Goal: Transaction & Acquisition: Obtain resource

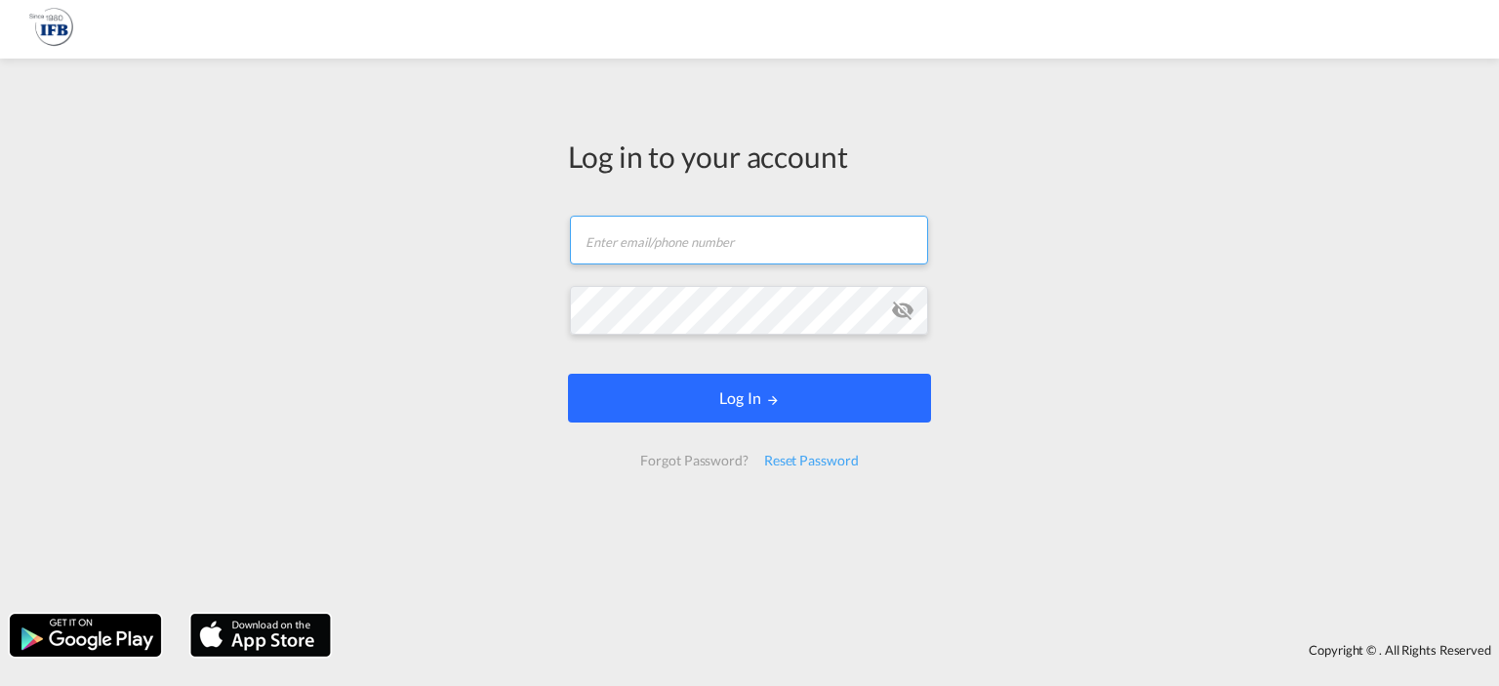
type input "[PERSON_NAME][EMAIL_ADDRESS][DOMAIN_NAME]"
click at [764, 418] on button "Log In" at bounding box center [749, 398] width 363 height 49
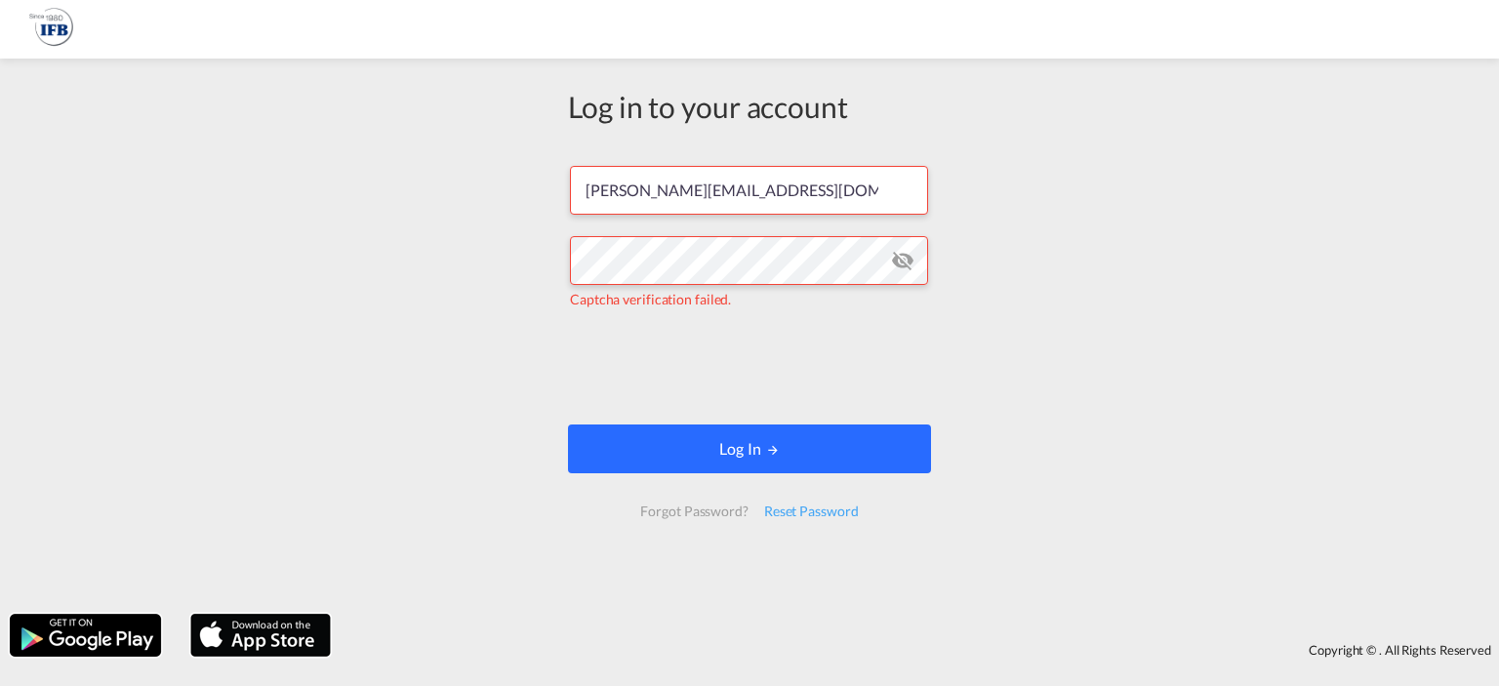
click at [820, 455] on button "Log In" at bounding box center [749, 449] width 363 height 49
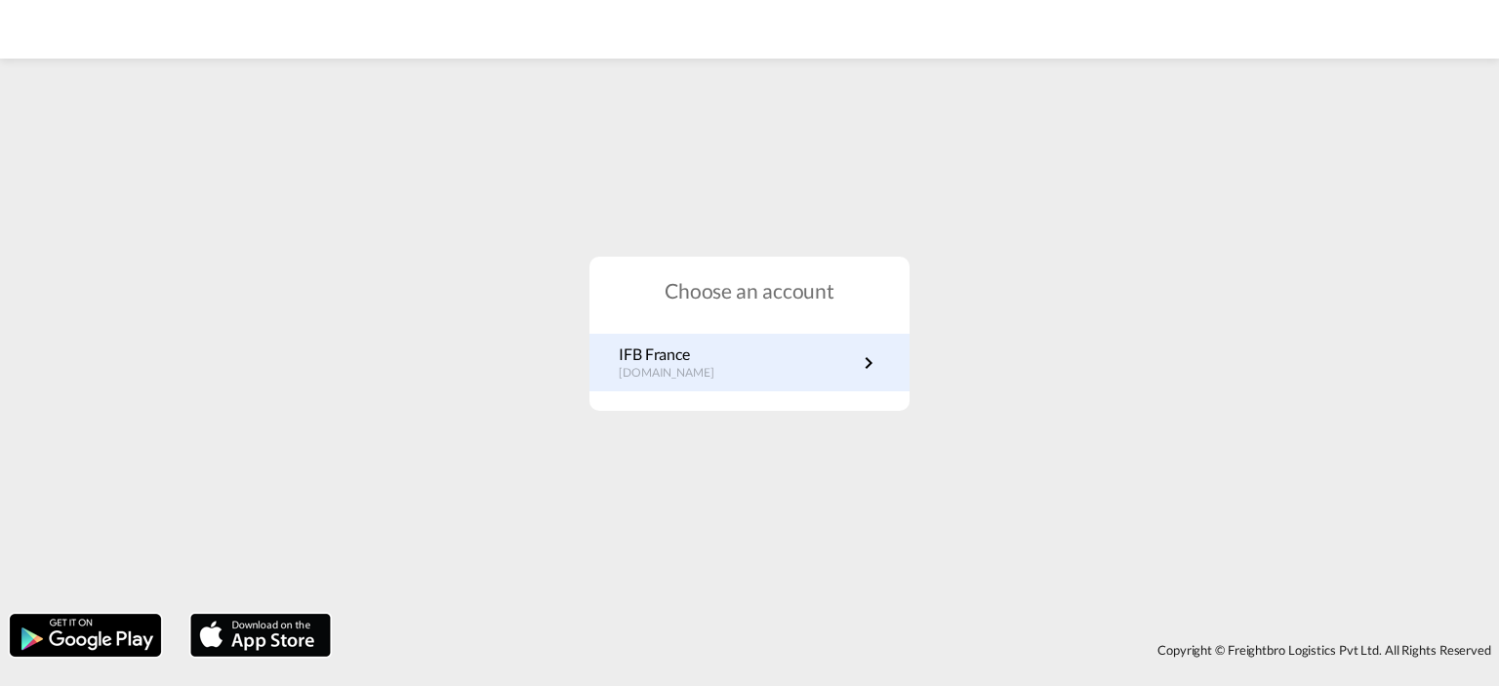
click at [826, 369] on link "IFB France [DOMAIN_NAME]" at bounding box center [750, 363] width 262 height 38
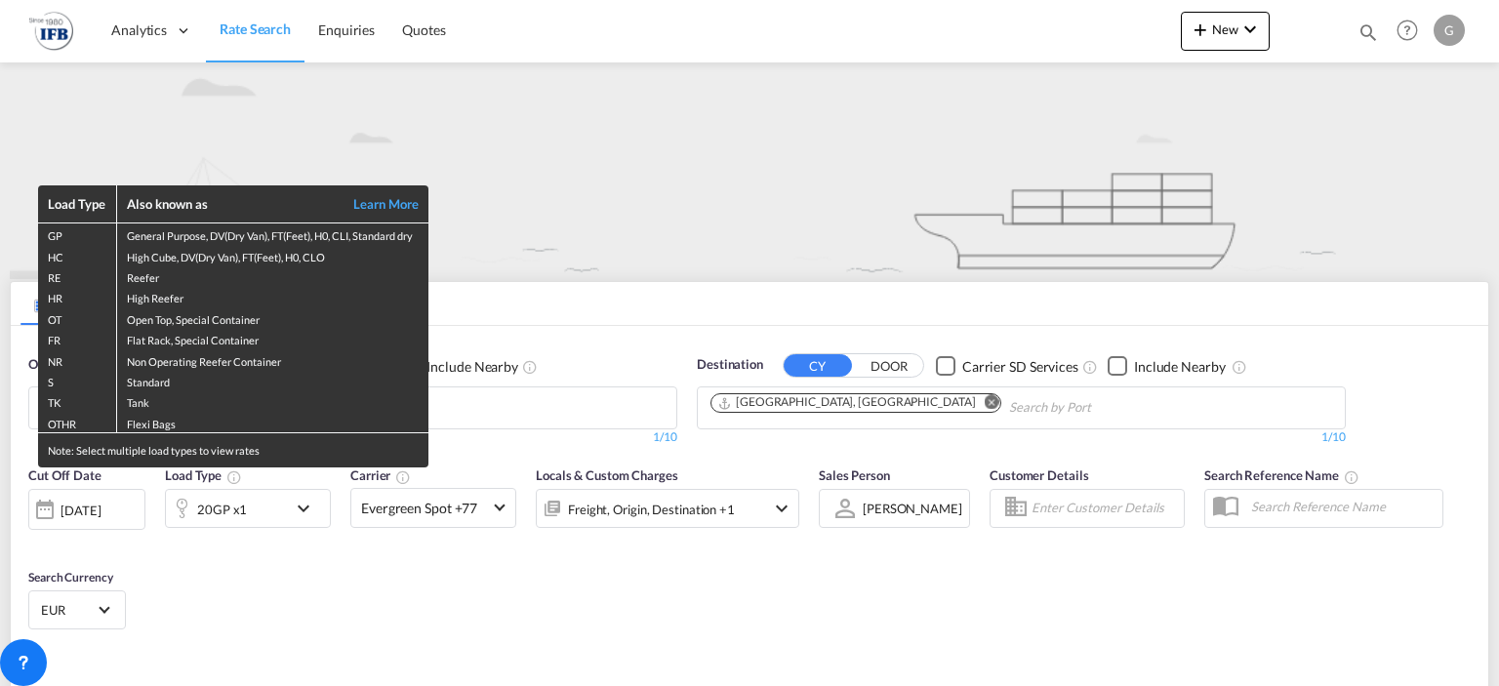
click at [504, 222] on div "Load Type Also known as Learn More GP General Purpose, DV(Dry Van), FT(Feet), H…" at bounding box center [749, 343] width 1499 height 686
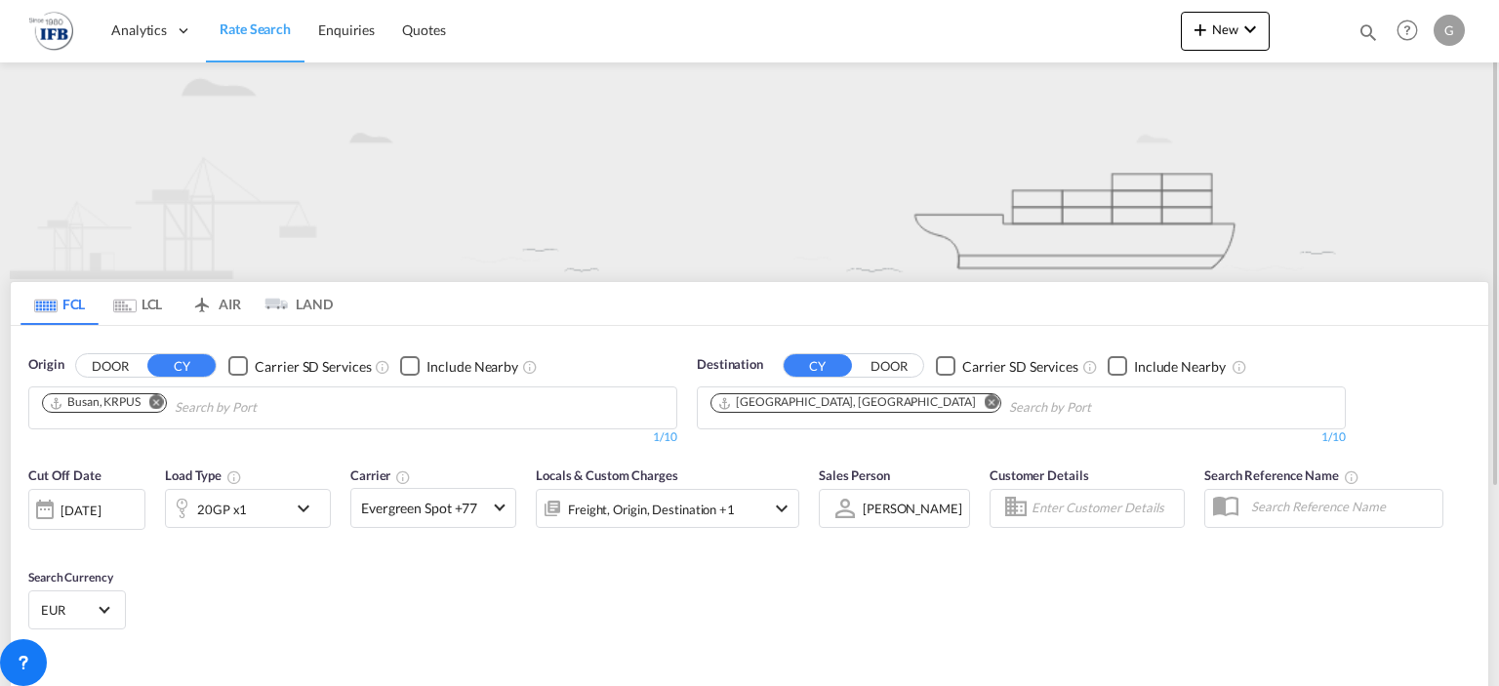
click at [163, 398] on md-icon "Remove" at bounding box center [156, 402] width 15 height 15
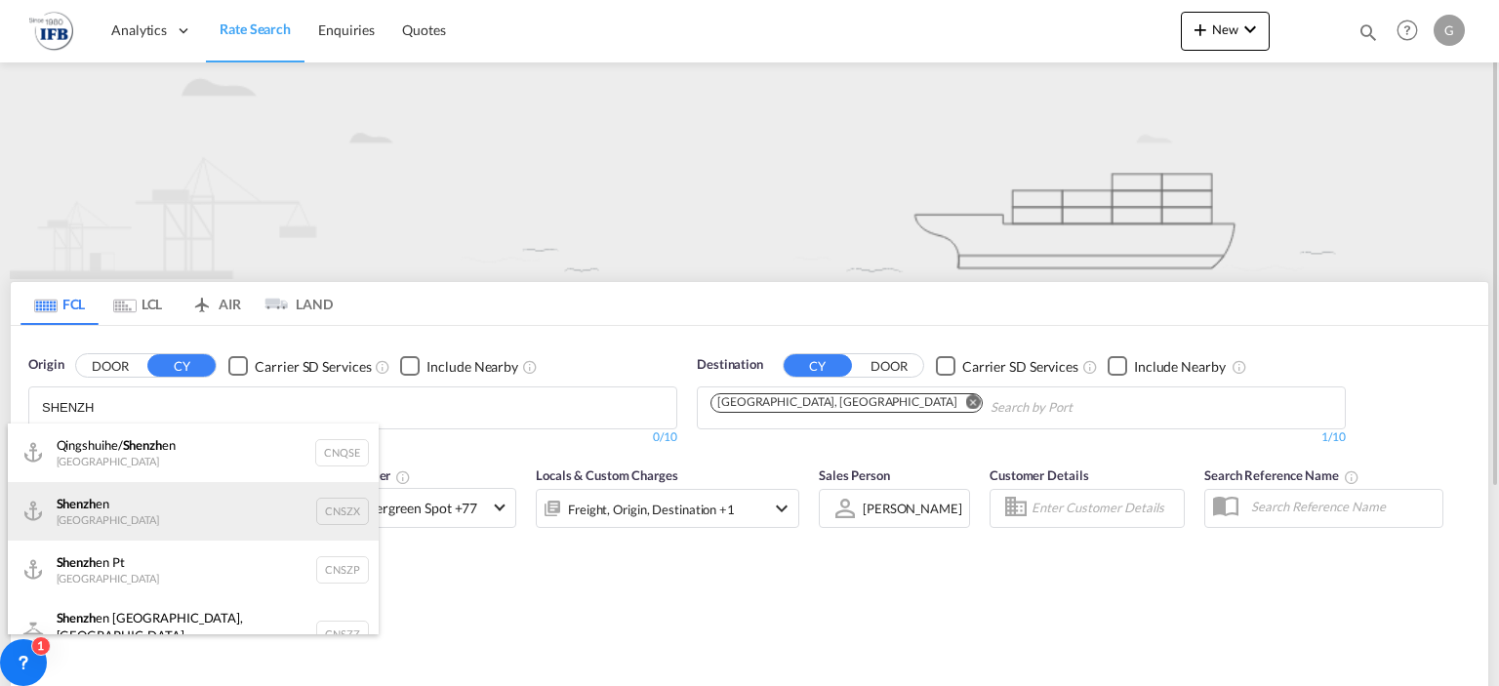
type input "SHENZH"
click at [179, 529] on div "Shenzh en China CNSZX" at bounding box center [193, 511] width 371 height 59
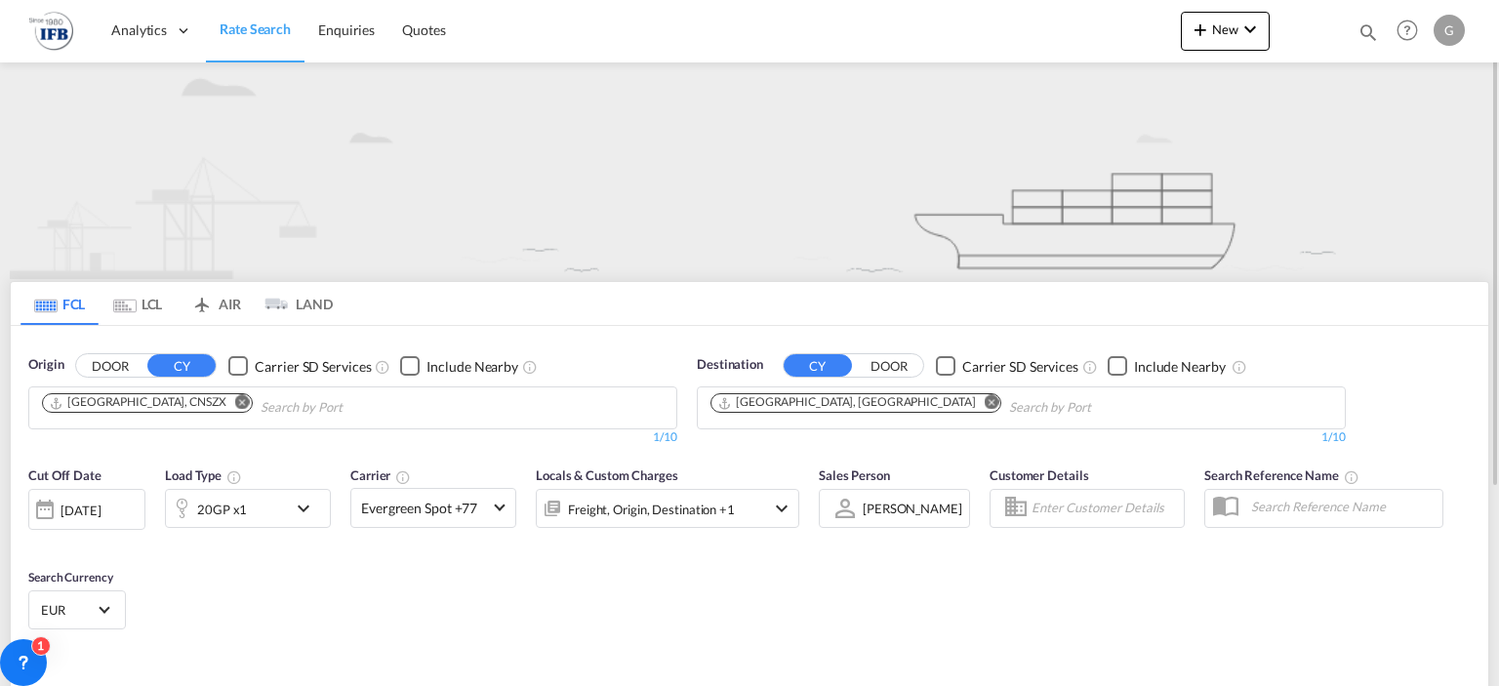
click at [985, 403] on md-icon "Remove" at bounding box center [992, 402] width 15 height 15
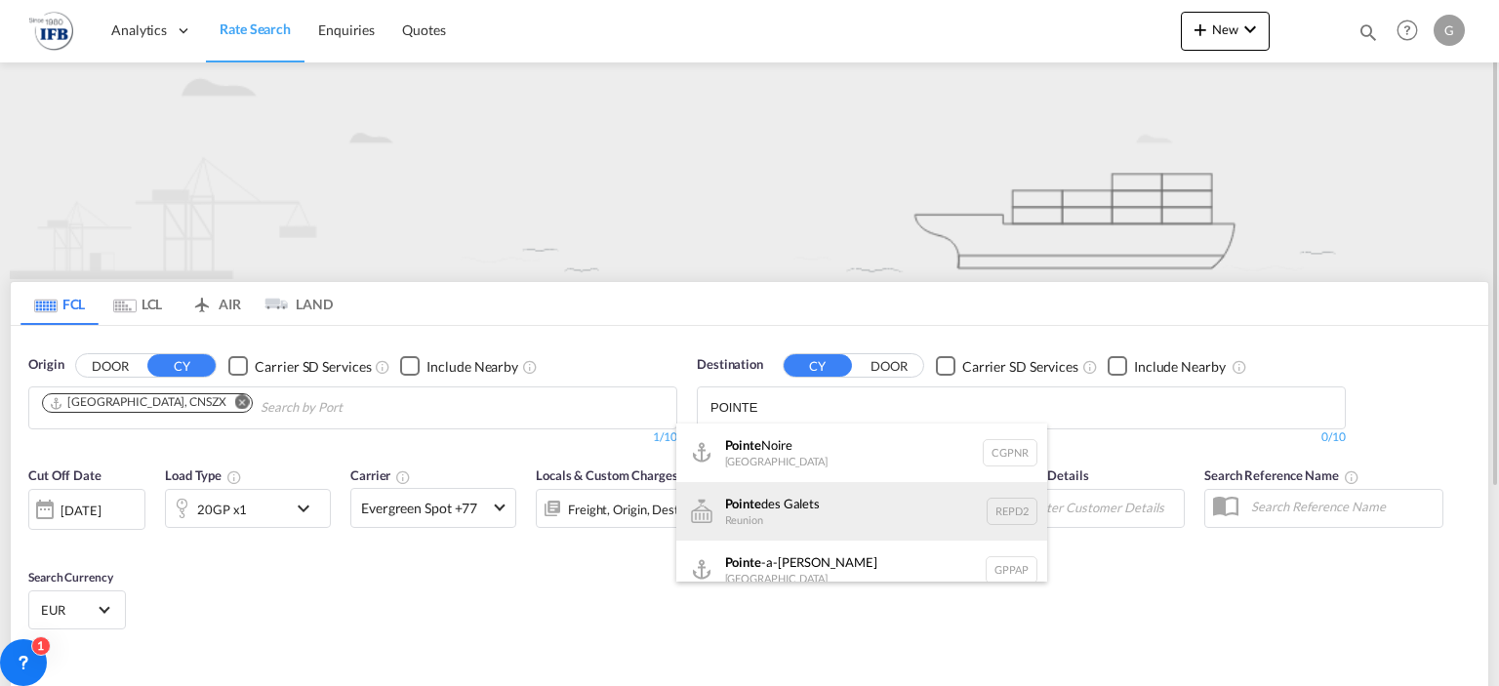
type input "POINTE"
click at [828, 503] on div "Pointe des Galets Reunion REPD2" at bounding box center [861, 511] width 371 height 59
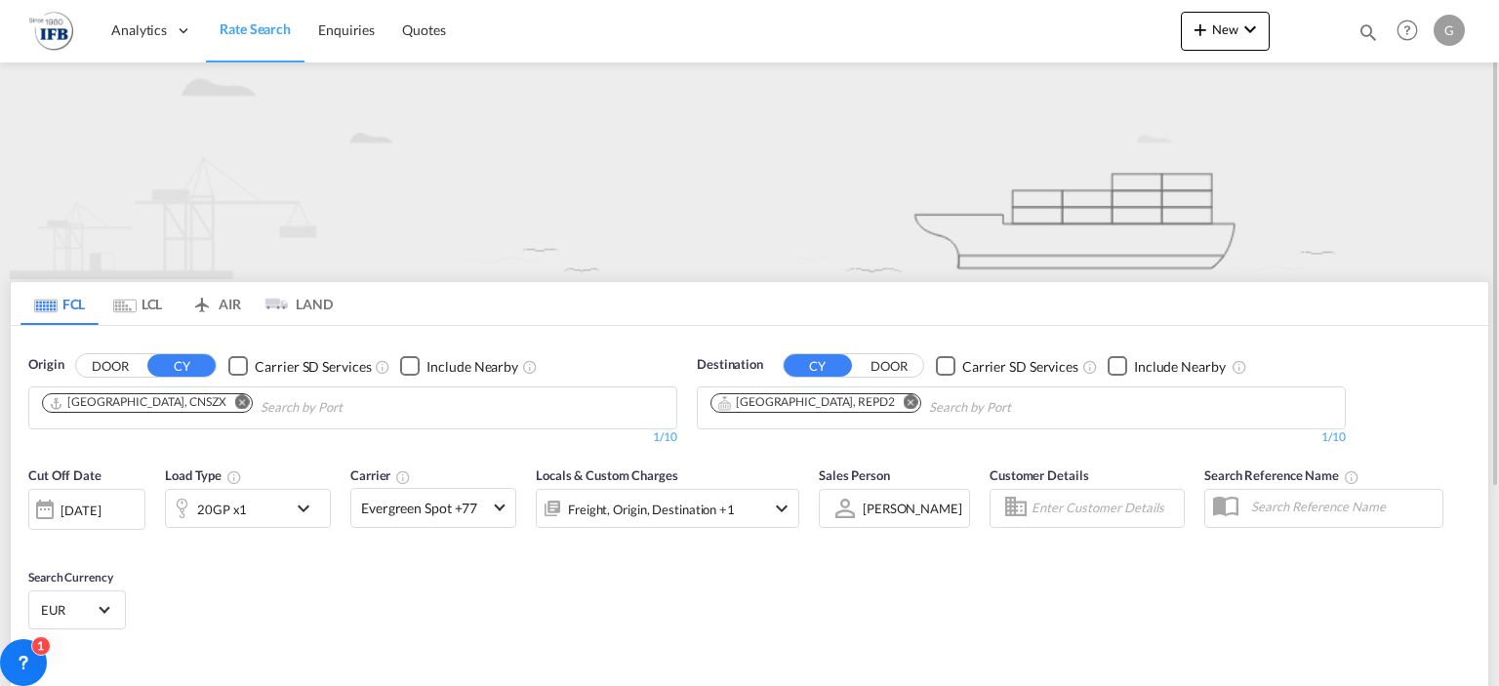
click at [306, 506] on md-icon "icon-chevron-down" at bounding box center [308, 508] width 33 height 23
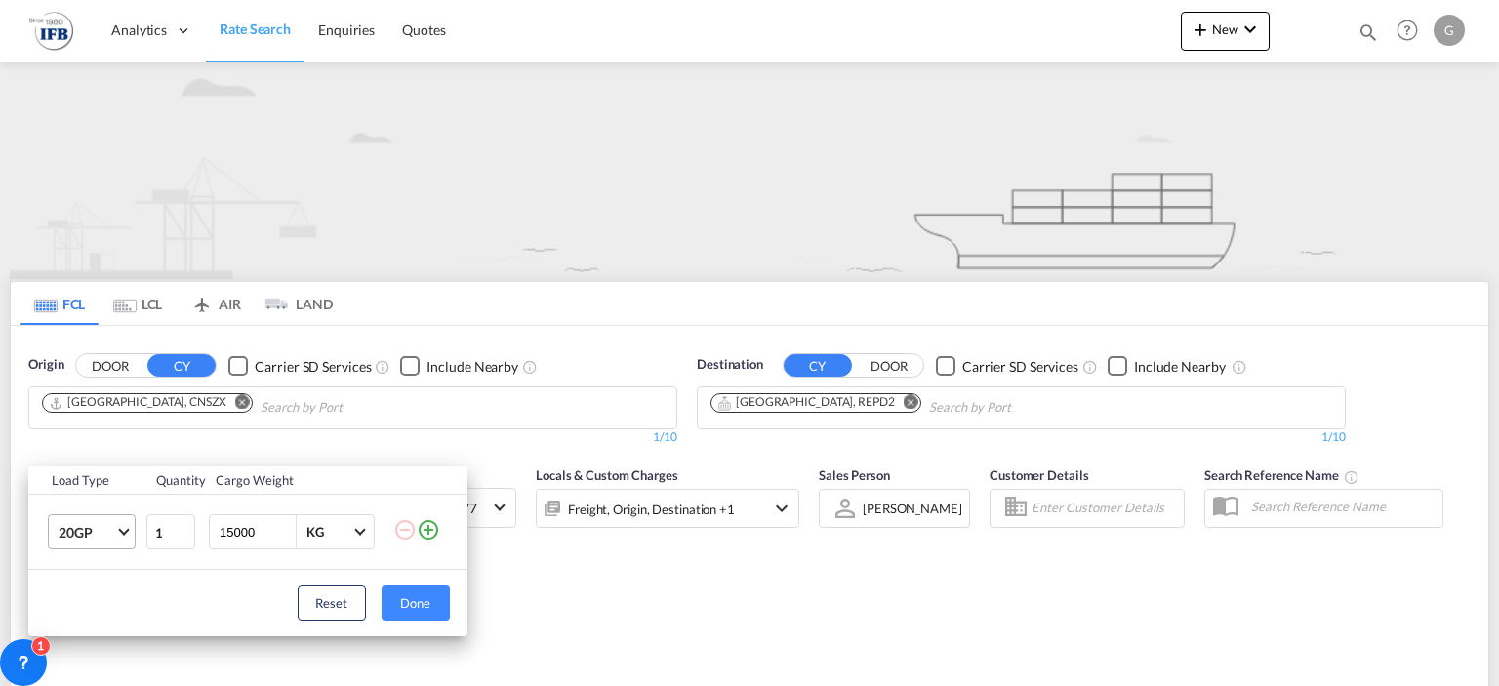
click at [121, 527] on span "Choose: \a20GP" at bounding box center [123, 530] width 11 height 11
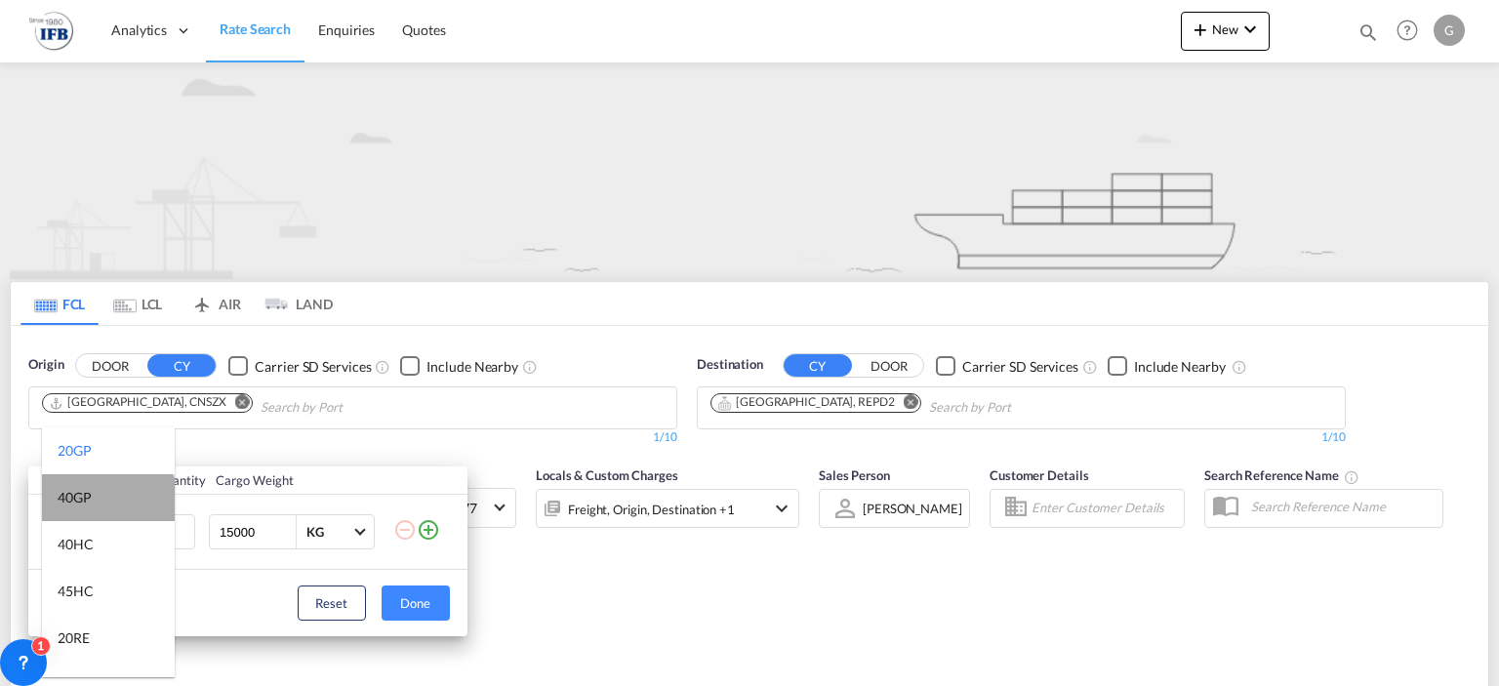
click at [107, 506] on md-option "40GP" at bounding box center [108, 497] width 133 height 47
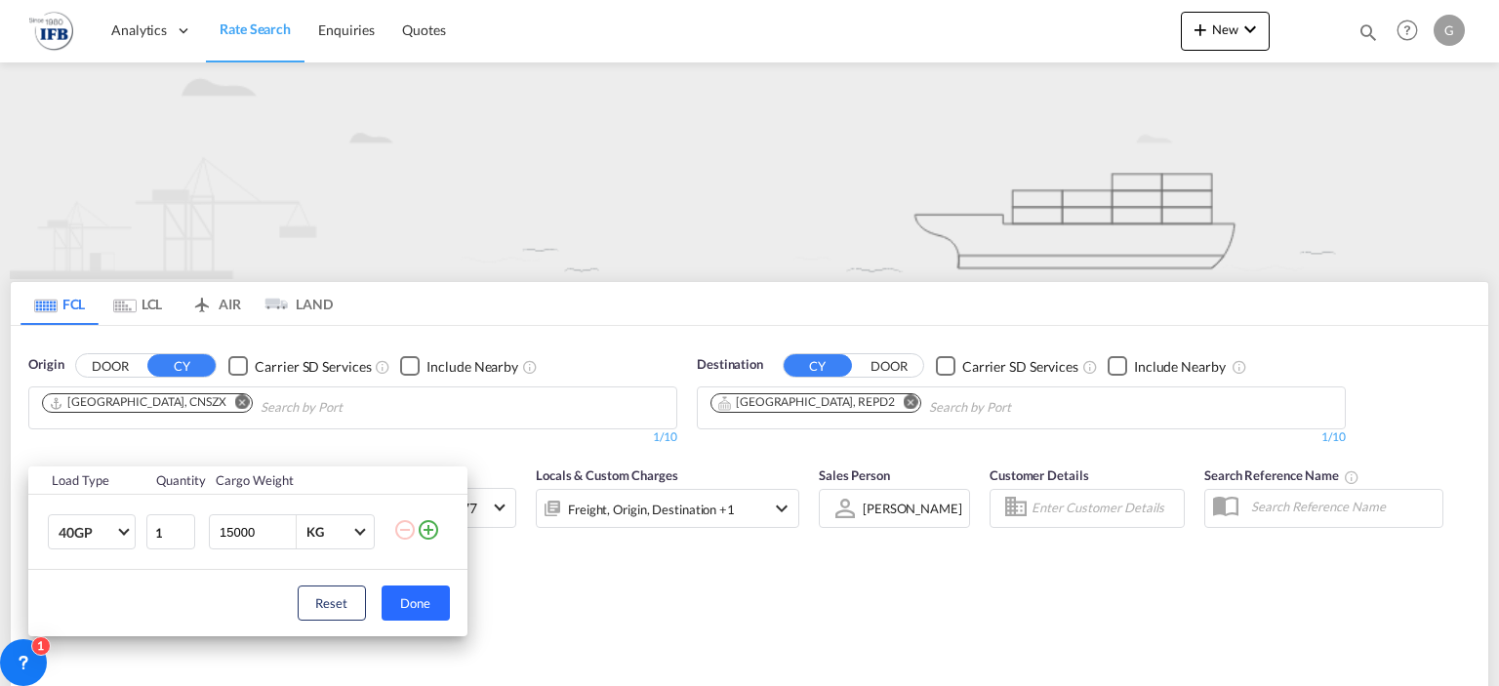
click at [428, 608] on button "Done" at bounding box center [416, 603] width 68 height 35
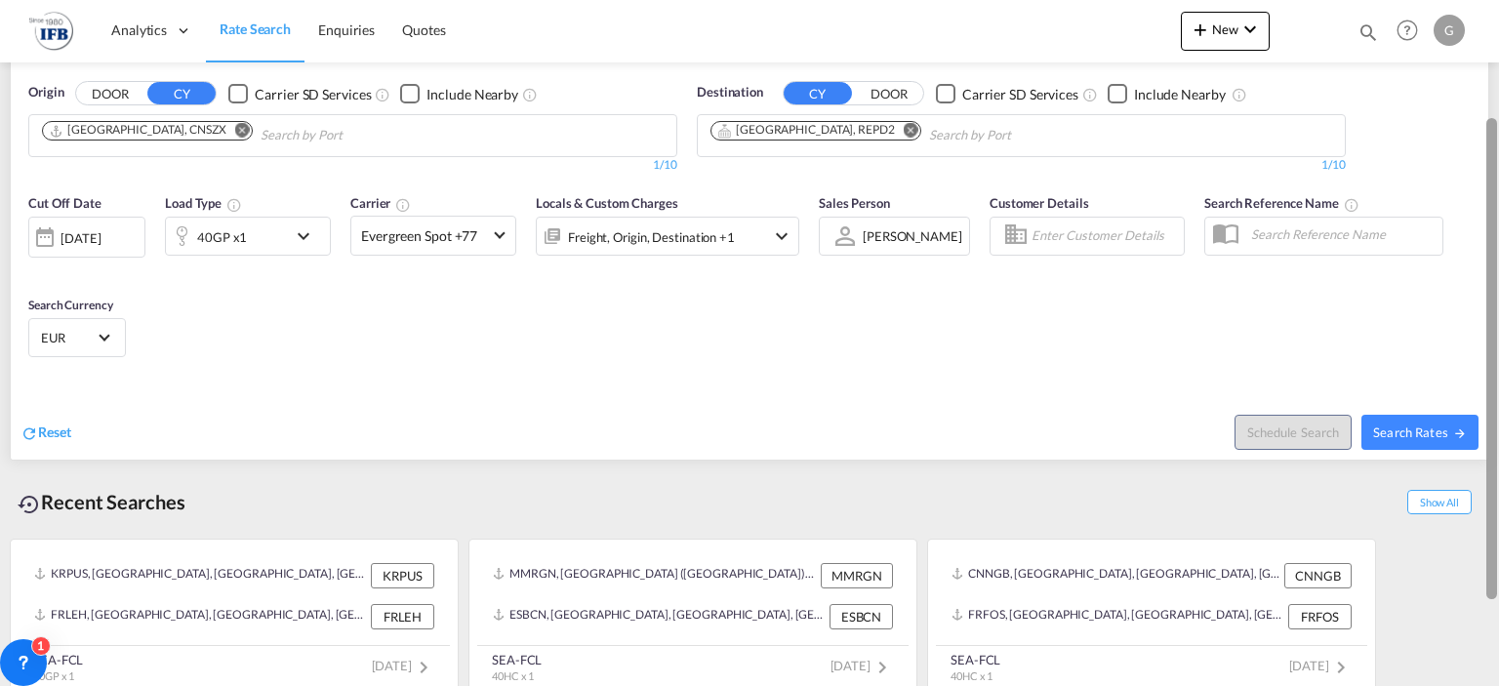
drag, startPoint x: 1493, startPoint y: 185, endPoint x: 1483, endPoint y: 378, distance: 192.5
click at [1483, 378] on md-content "Analytics Reports Rate Search Enquiries Quotes New Quote Bookings Quotes Enquir…" at bounding box center [749, 343] width 1499 height 686
click at [1403, 426] on span "Search Rates" at bounding box center [1420, 433] width 94 height 16
type input "CNSZX to REPD2 / 26 Aug 2025"
